Goal: Task Accomplishment & Management: Manage account settings

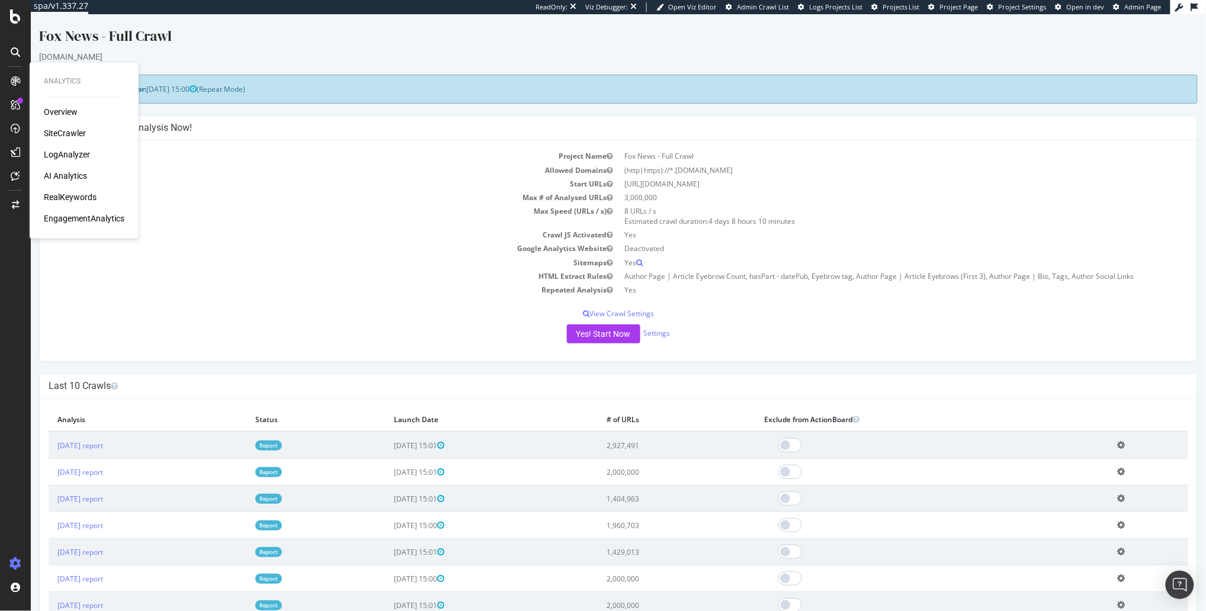
click at [75, 140] on div "Overview SiteCrawler LogAnalyzer AI Analytics RealKeywords EngagementAnalytics" at bounding box center [84, 165] width 81 height 118
click at [102, 443] on link "[DATE] report" at bounding box center [80, 445] width 46 height 10
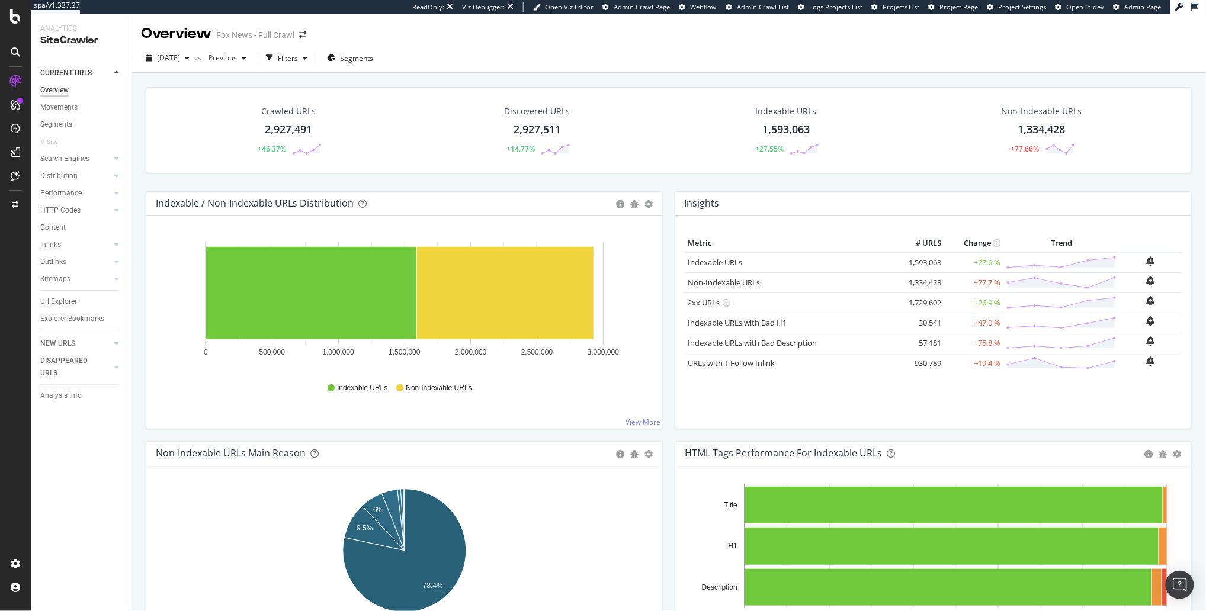
click at [389, 178] on div "Crawled URLs 2,927,491 +46.37% Discovered URLs 2,927,511 +14.77% Indexable URLs…" at bounding box center [669, 139] width 1058 height 104
click at [406, 182] on div "Crawled URLs 2,927,491 +46.37% Discovered URLs 2,927,511 +14.77% Indexable URLs…" at bounding box center [669, 139] width 1058 height 104
click at [405, 187] on div "Crawled URLs 2,927,491 +46.37% Discovered URLs 2,927,511 +14.77% Indexable URLs…" at bounding box center [669, 139] width 1058 height 104
click at [65, 212] on div "HTTP Codes" at bounding box center [60, 210] width 40 height 12
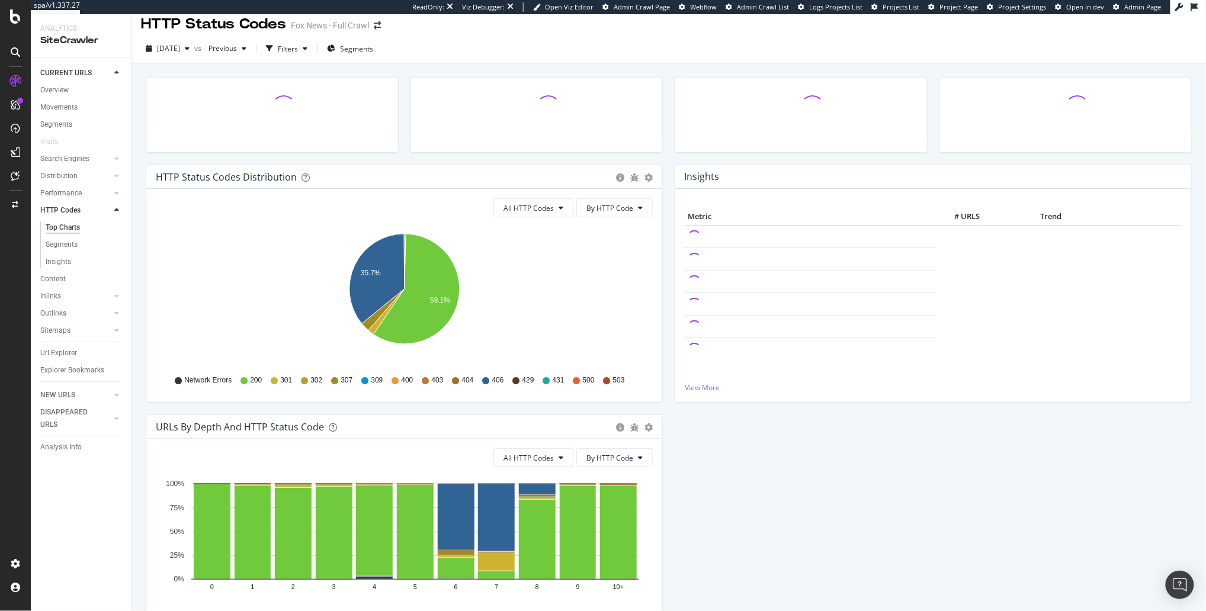
scroll to position [7, 0]
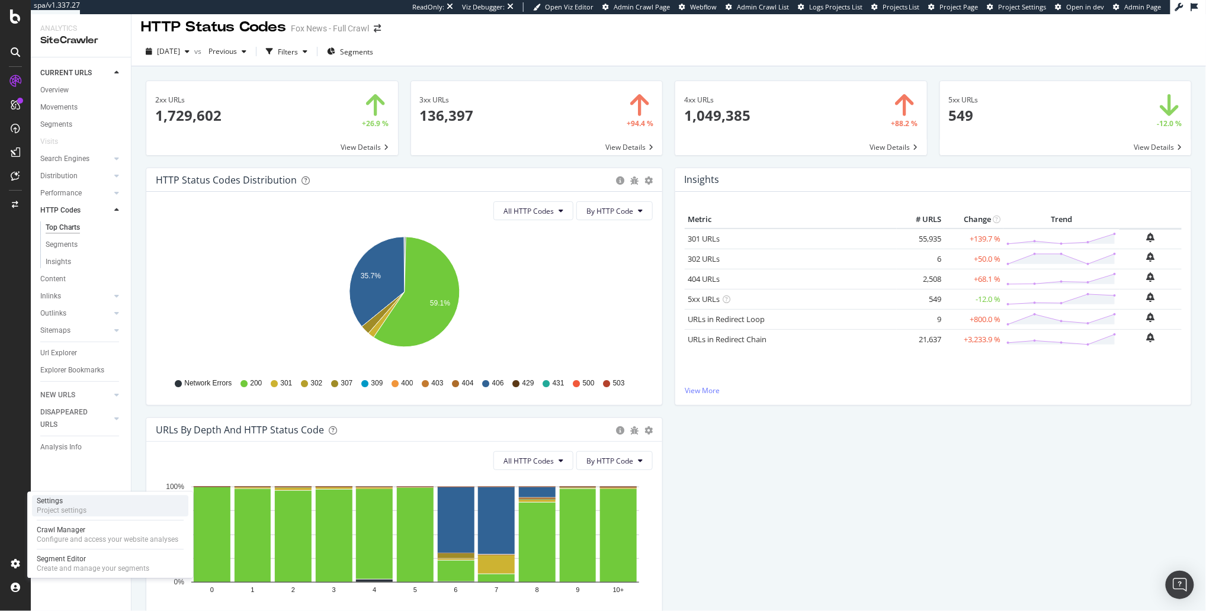
click at [117, 504] on div "Settings Project settings" at bounding box center [110, 505] width 156 height 21
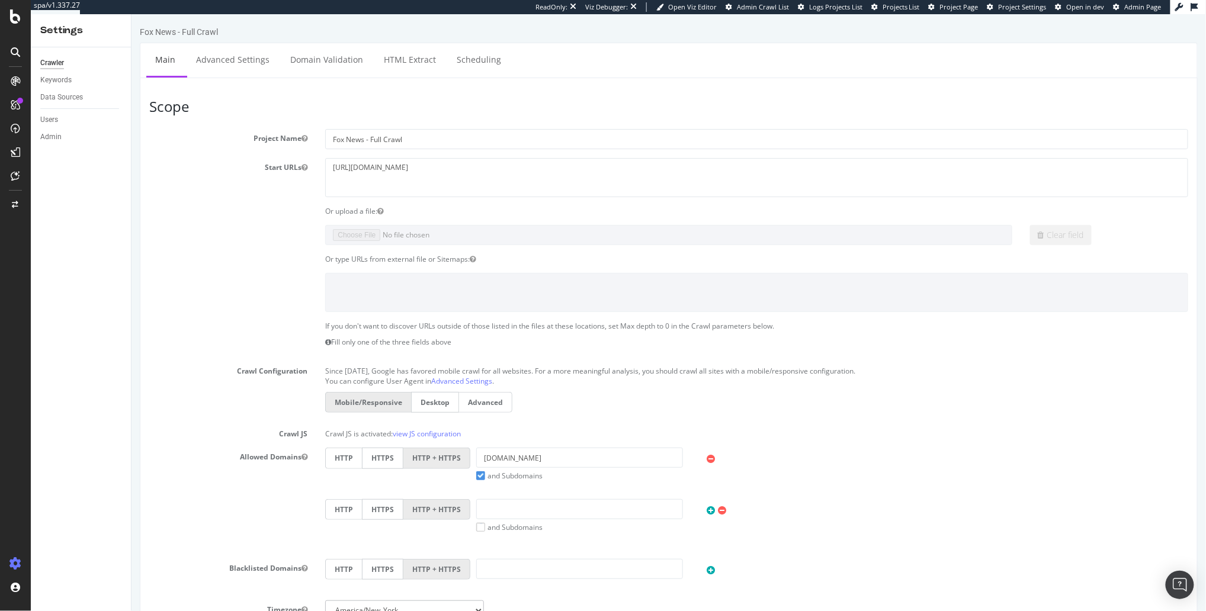
click at [589, 86] on div "Scope Project Name Fox News - Full Crawl Start URLs [URL][DOMAIN_NAME] Or uploa…" at bounding box center [668, 524] width 1058 height 894
click at [214, 237] on div "Clear field" at bounding box center [668, 235] width 1057 height 20
click at [243, 66] on link "Advanced Settings" at bounding box center [232, 59] width 91 height 33
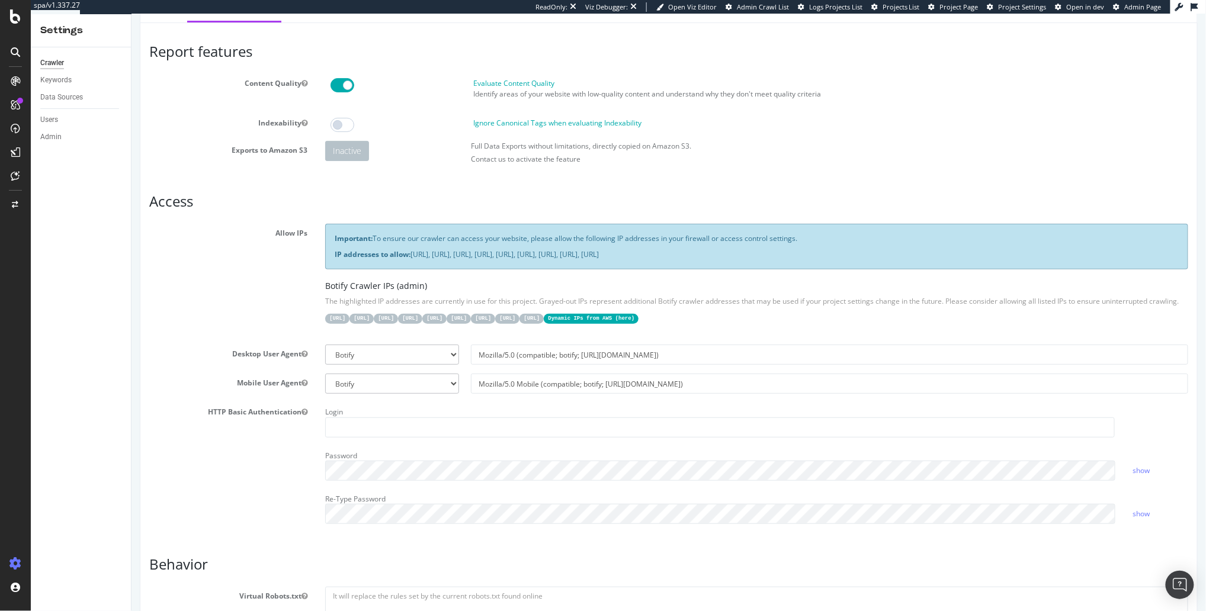
scroll to position [57, 0]
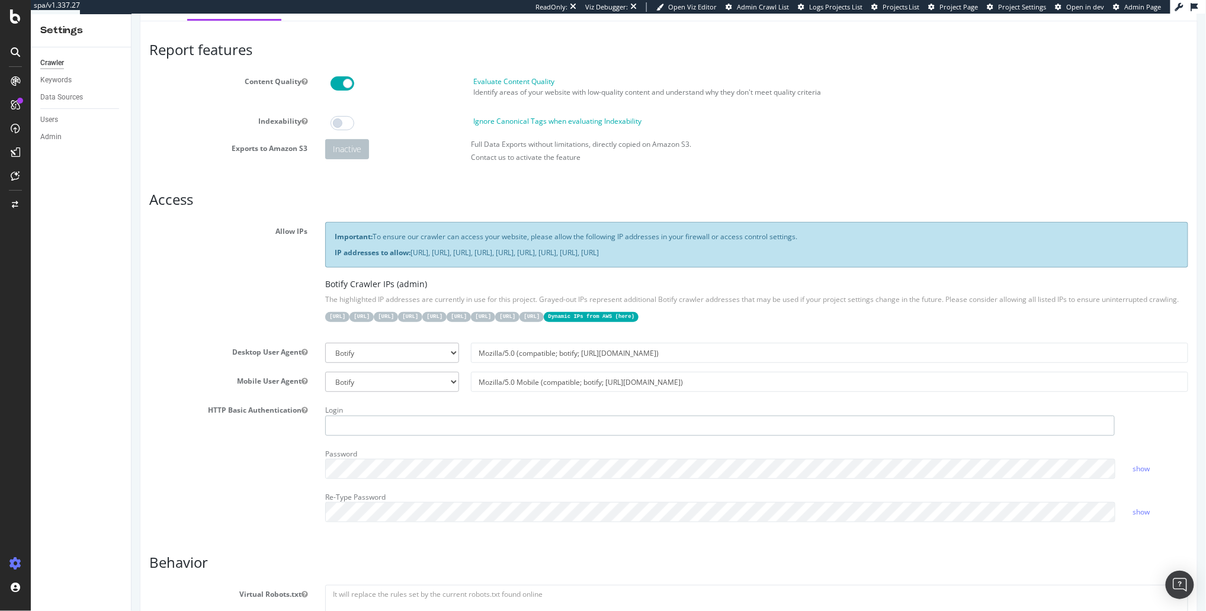
type input "[PERSON_NAME][EMAIL_ADDRESS][PERSON_NAME][DOMAIN_NAME]"
click at [638, 316] on code "Dynamic IPs from AWS ( here )" at bounding box center [590, 317] width 95 height 10
click at [631, 315] on link "here" at bounding box center [624, 316] width 13 height 6
